Goal: Check status: Check status

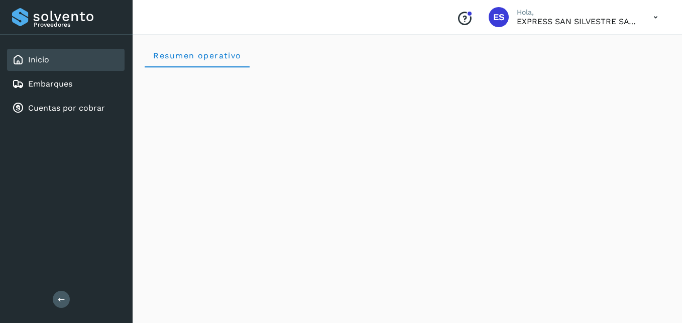
click at [80, 121] on div "Inicio Embarques Cuentas por cobrar" at bounding box center [66, 84] width 133 height 98
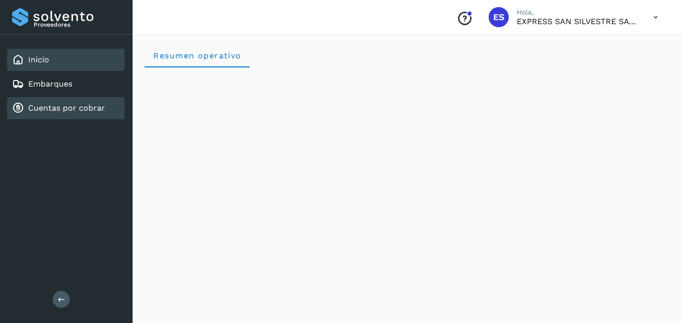
click at [85, 116] on div "Cuentas por cobrar" at bounding box center [66, 108] width 118 height 22
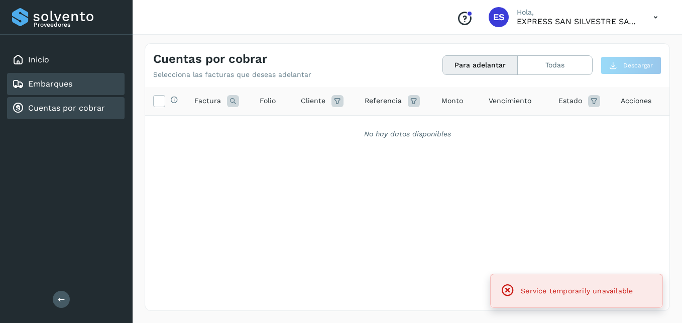
click at [74, 88] on div "Embarques" at bounding box center [66, 84] width 118 height 22
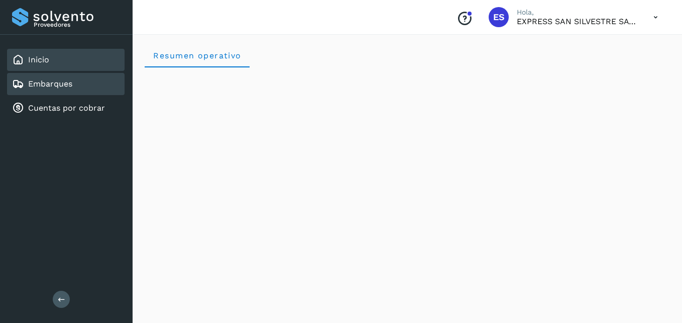
click at [51, 83] on link "Embarques" at bounding box center [50, 84] width 44 height 10
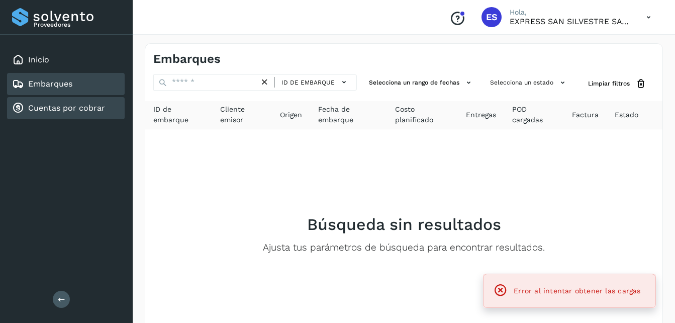
click at [58, 113] on div "Cuentas por cobrar" at bounding box center [58, 108] width 93 height 12
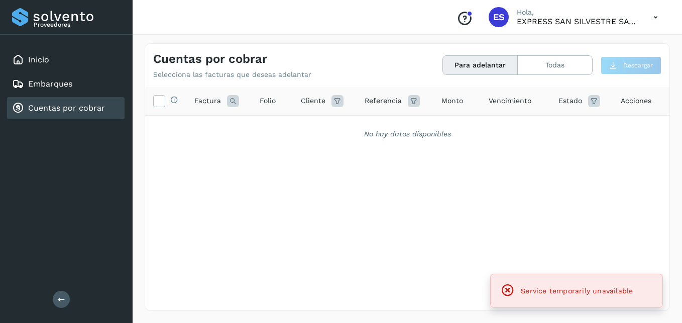
click at [564, 299] on div "Service temporarily unavailable" at bounding box center [577, 290] width 156 height 19
